Goal: Use online tool/utility

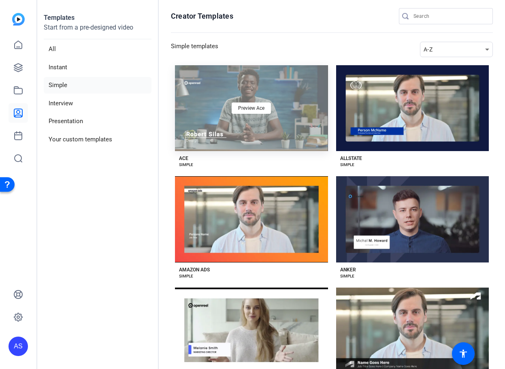
click at [291, 123] on div "Preview Ace" at bounding box center [251, 108] width 153 height 86
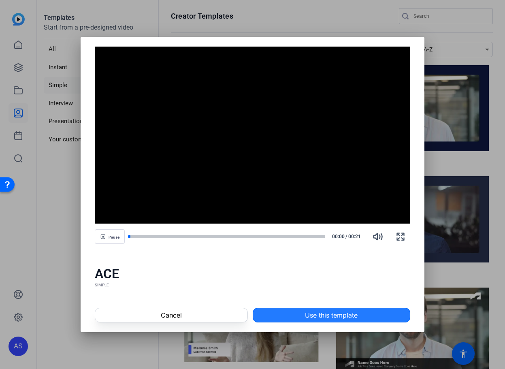
click at [317, 316] on span "Use this template" at bounding box center [331, 315] width 53 height 10
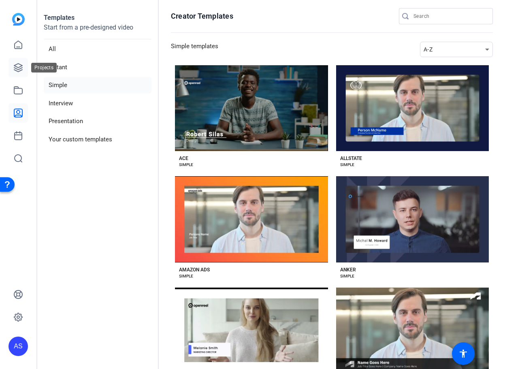
click at [22, 67] on icon at bounding box center [18, 68] width 10 height 10
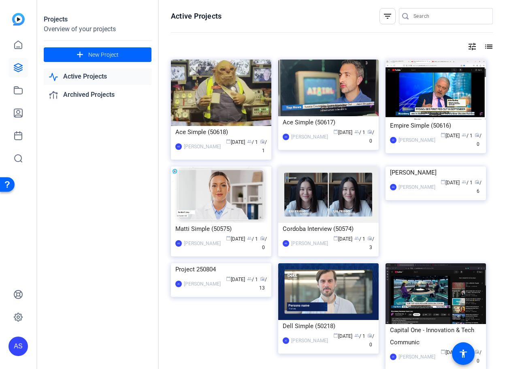
click at [100, 201] on div "Projects Overview of your projects add New Project Active Projects Archived Pro…" at bounding box center [98, 184] width 122 height 369
click at [16, 343] on div "AS" at bounding box center [18, 346] width 19 height 19
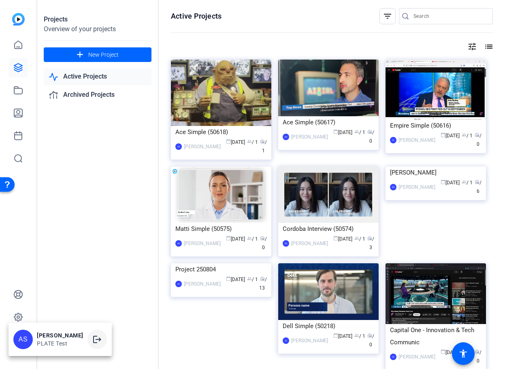
click at [92, 337] on mat-icon "logout" at bounding box center [97, 340] width 10 height 10
